Goal: Check status: Check status

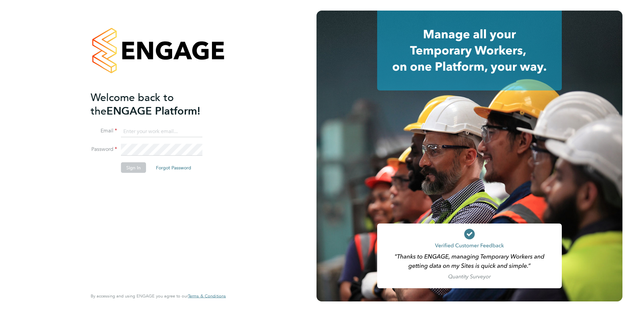
type input "[PERSON_NAME][EMAIL_ADDRESS][DOMAIN_NAME]"
click at [134, 169] on button "Sign In" at bounding box center [133, 167] width 25 height 11
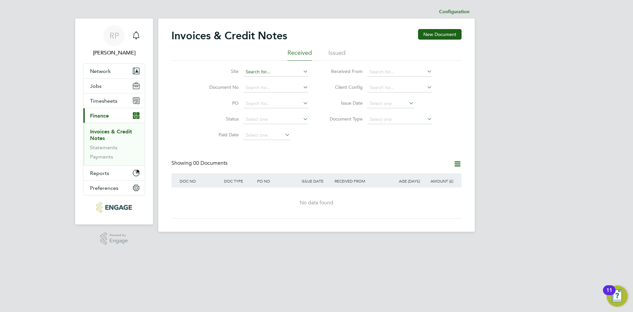
click at [257, 75] on input at bounding box center [275, 71] width 65 height 9
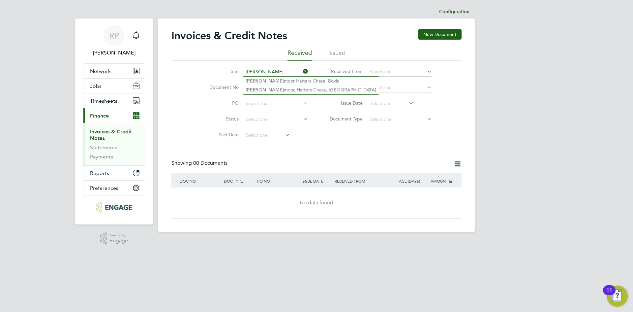
type input "sandy"
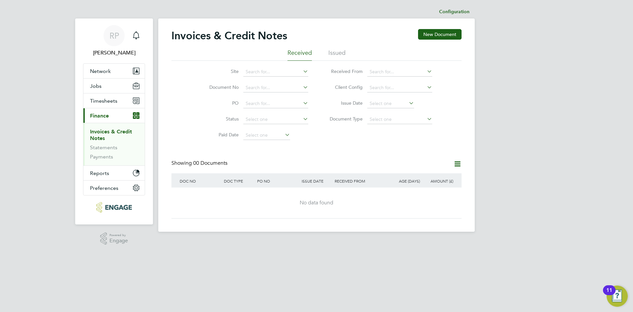
click at [551, 38] on div "RP Richard Pogmore Notifications Applications: Network Team Members Businesses …" at bounding box center [316, 121] width 633 height 242
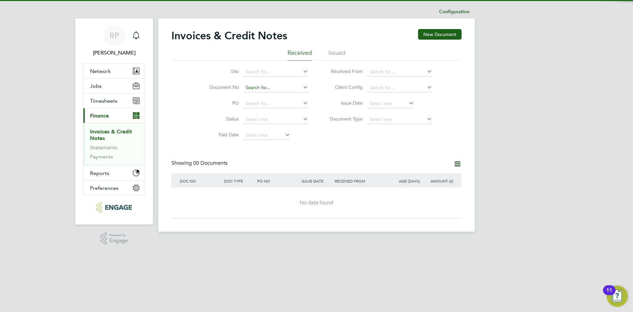
click at [258, 87] on input at bounding box center [275, 87] width 65 height 9
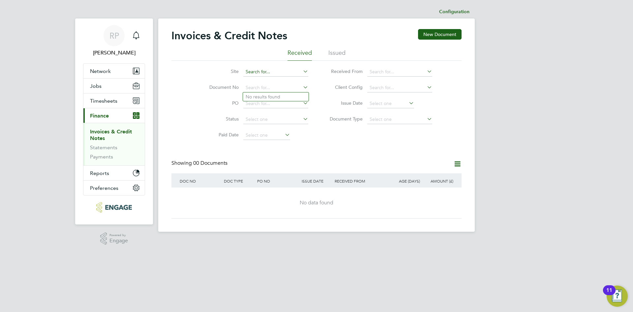
click at [254, 75] on input at bounding box center [275, 71] width 65 height 9
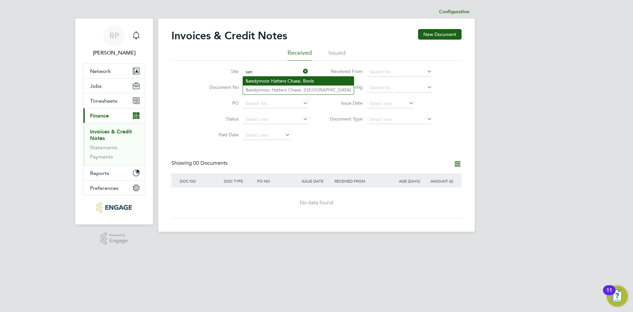
click at [267, 84] on li "San dymoor Hatters Chase, Bovis" at bounding box center [298, 81] width 111 height 9
type input "Sandymoor Hatters Chase, Bovis"
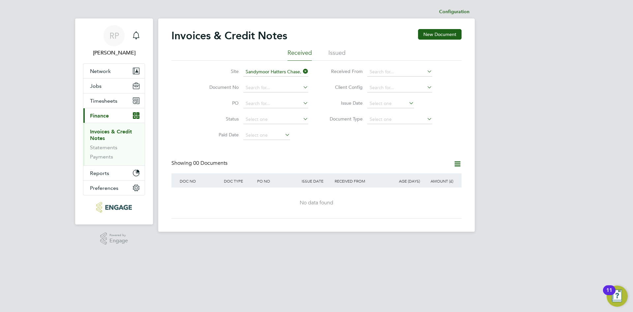
click at [332, 51] on li "Issued" at bounding box center [336, 55] width 17 height 12
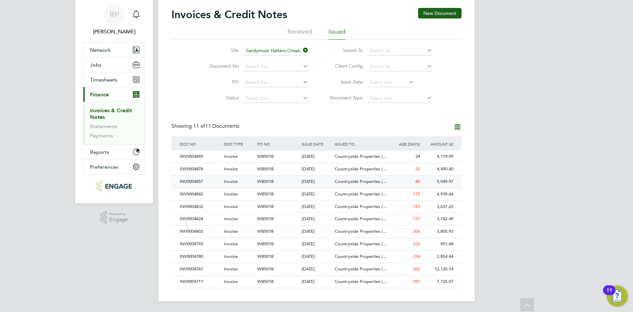
click at [244, 181] on div "Invoice" at bounding box center [238, 181] width 33 height 12
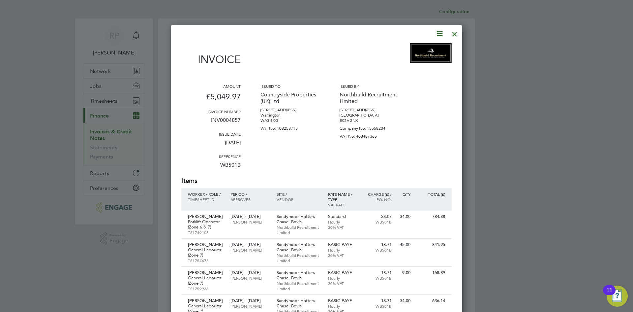
click at [456, 34] on div at bounding box center [455, 32] width 12 height 12
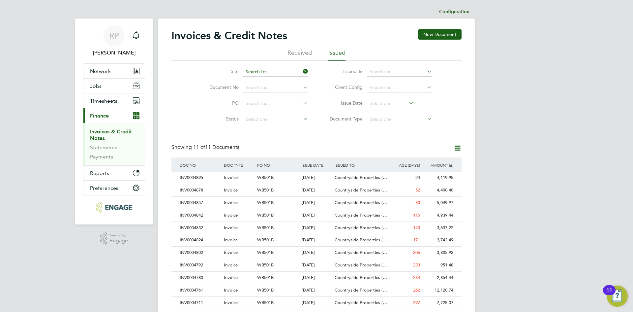
click at [276, 72] on input at bounding box center [275, 71] width 65 height 9
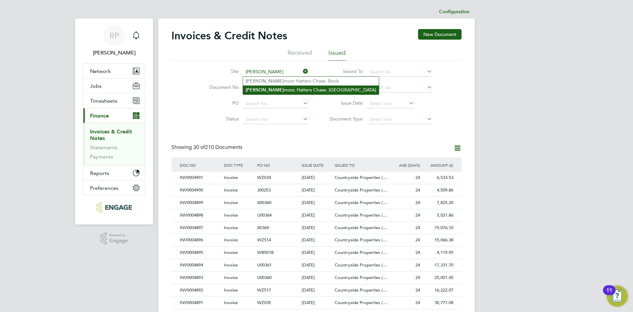
click at [276, 93] on li "Sandy moor, Hatters Chase, Linden" at bounding box center [311, 89] width 136 height 9
type input "Sandymoor, Hatters Chase, Linden"
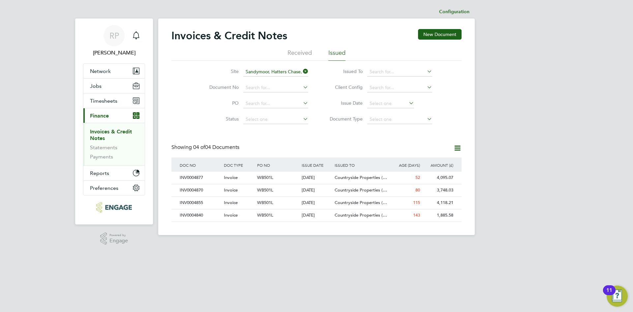
click at [332, 51] on li "Issued" at bounding box center [336, 55] width 17 height 12
click at [228, 189] on span "Invoice" at bounding box center [231, 190] width 14 height 6
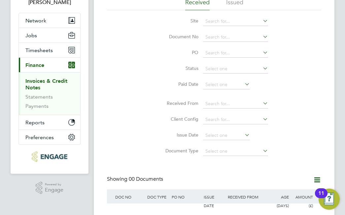
scroll to position [94, 0]
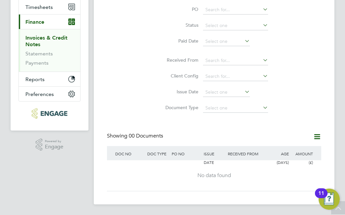
drag, startPoint x: 295, startPoint y: 51, endPoint x: 306, endPoint y: 16, distance: 36.2
click at [295, 51] on div "Site Document No PO Status Paid Date Issued To Received From Client Config Issu…" at bounding box center [214, 41] width 214 height 149
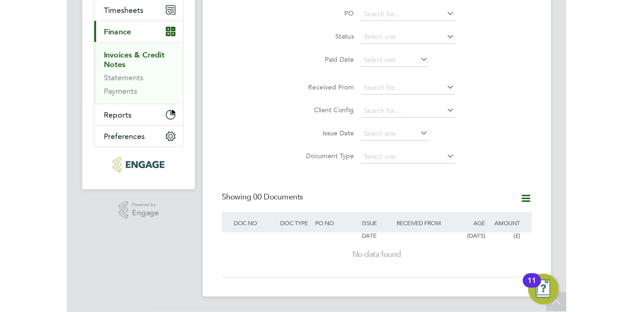
scroll to position [0, 0]
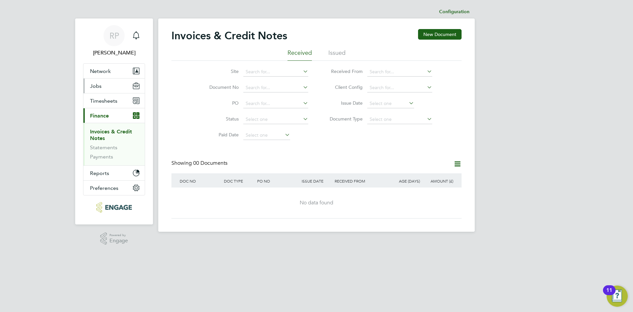
click at [99, 83] on span "Jobs" at bounding box center [96, 86] width 12 height 6
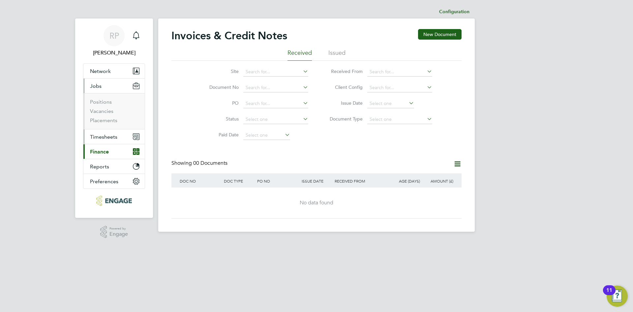
click at [103, 137] on span "Timesheets" at bounding box center [103, 137] width 27 height 6
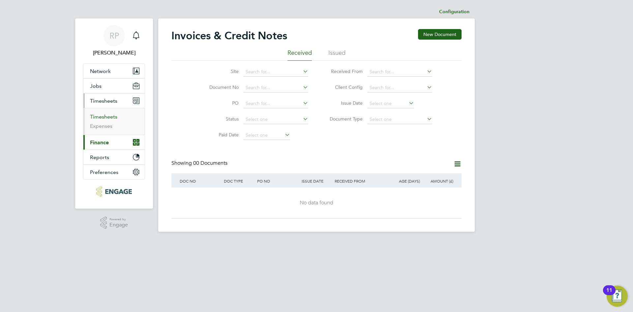
click at [103, 117] on link "Timesheets" at bounding box center [103, 116] width 27 height 6
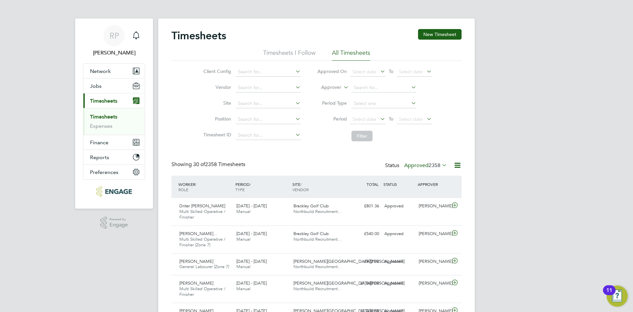
click at [436, 164] on span "2358" at bounding box center [435, 165] width 12 height 7
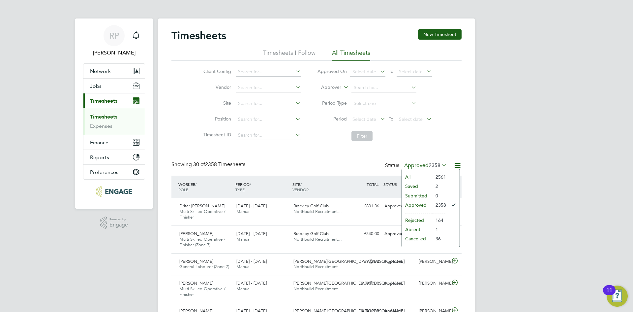
click at [412, 204] on li "Approved" at bounding box center [417, 204] width 30 height 9
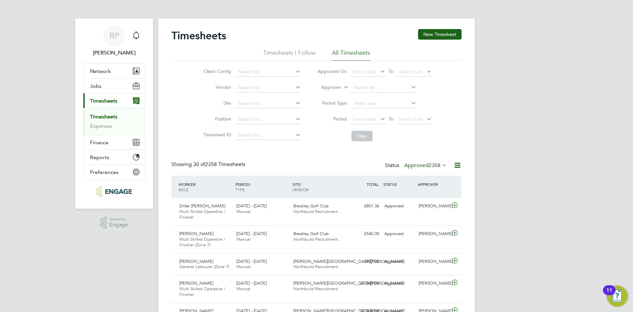
click at [412, 164] on label "Approved 2358" at bounding box center [425, 165] width 43 height 7
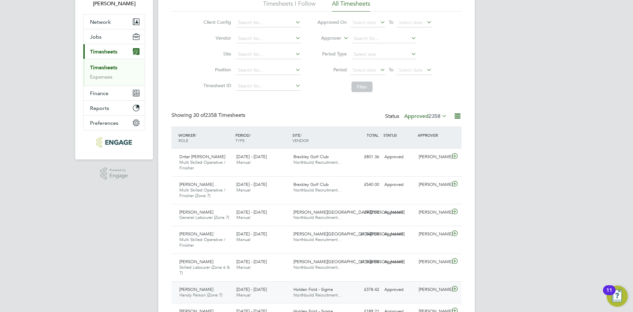
scroll to position [132, 0]
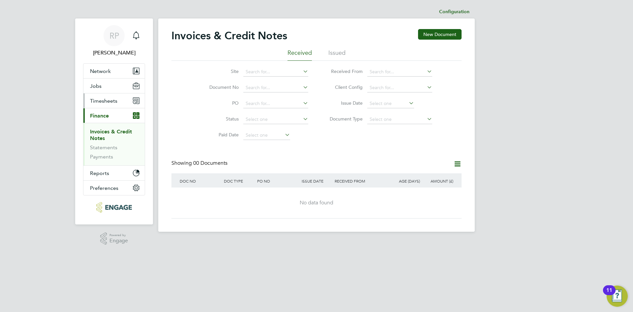
click at [96, 100] on span "Timesheets" at bounding box center [103, 101] width 27 height 6
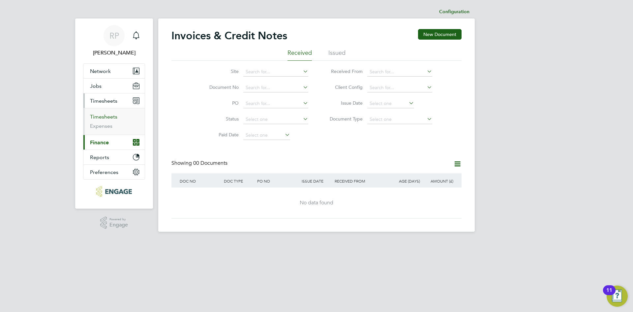
click at [96, 117] on link "Timesheets" at bounding box center [103, 116] width 27 height 6
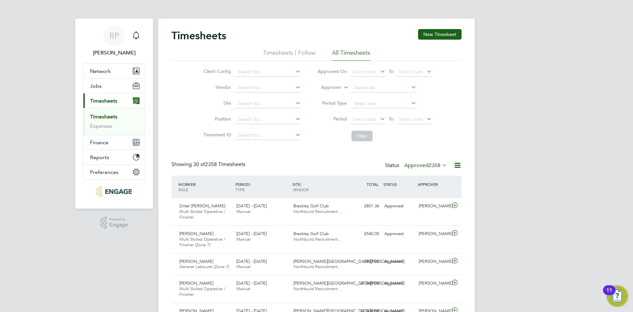
click at [344, 165] on span "2358" at bounding box center [435, 165] width 12 height 7
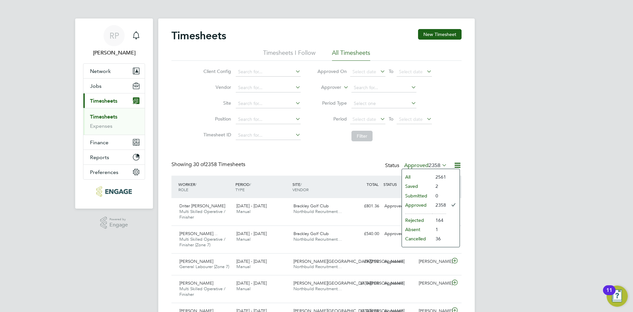
click at [182, 133] on div "Client Config Vendor Site Position Timesheet ID Approved On Select date To Sele…" at bounding box center [316, 103] width 290 height 84
